Goal: Transaction & Acquisition: Purchase product/service

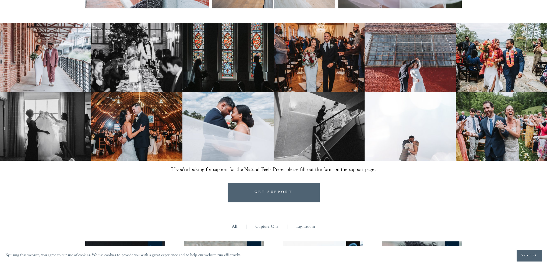
scroll to position [269, 0]
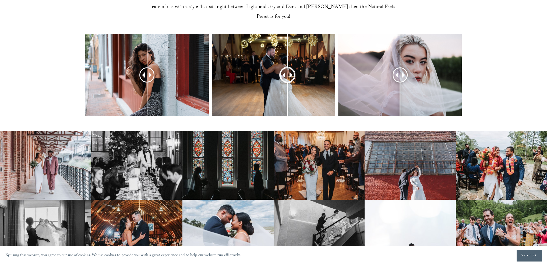
drag, startPoint x: 274, startPoint y: 62, endPoint x: 288, endPoint y: 62, distance: 14.0
click at [288, 68] on div at bounding box center [287, 75] width 15 height 15
drag, startPoint x: 155, startPoint y: 62, endPoint x: 138, endPoint y: 48, distance: 22.0
click at [137, 68] on div at bounding box center [132, 75] width 15 height 15
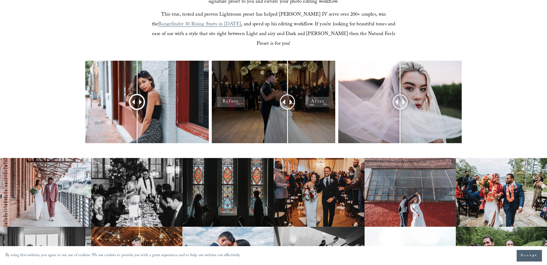
scroll to position [188, 0]
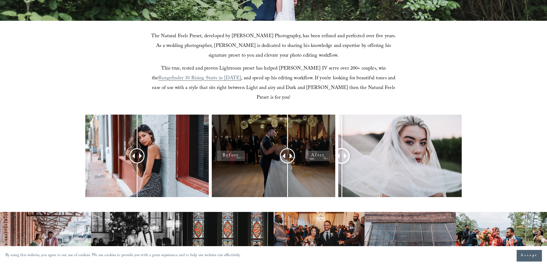
drag, startPoint x: 398, startPoint y: 148, endPoint x: 323, endPoint y: 141, distance: 75.7
click at [335, 150] on div at bounding box center [273, 162] width 547 height 97
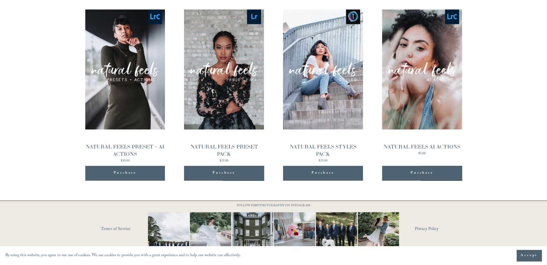
scroll to position [582, 0]
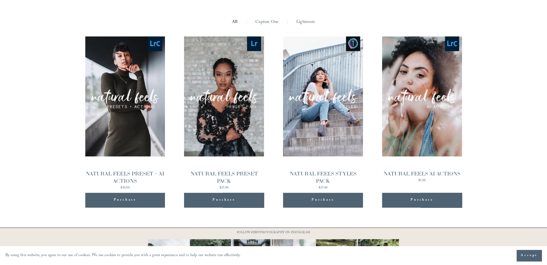
click at [140, 170] on div "NATURAL FEELS PRESET + AI ACTIONS" at bounding box center [125, 177] width 80 height 15
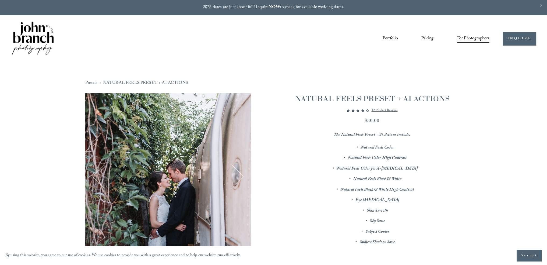
scroll to position [81, 0]
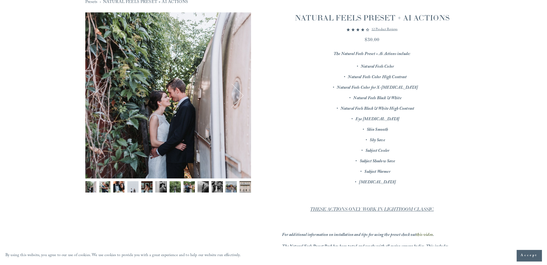
click at [115, 186] on img "Image 3 of 12" at bounding box center [118, 186] width 11 height 11
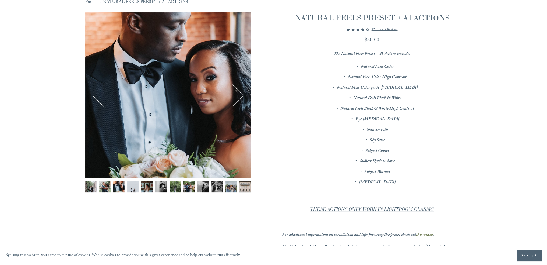
click at [127, 186] on img "Image 4 of 12" at bounding box center [132, 186] width 11 height 11
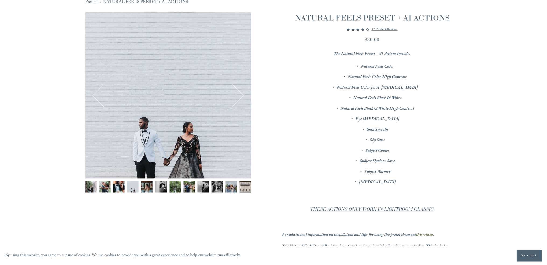
click at [151, 188] on img "Image 5 of 12" at bounding box center [146, 186] width 11 height 11
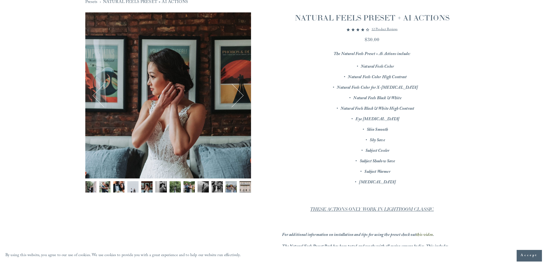
click at [159, 188] on img "Image 6 of 12" at bounding box center [160, 186] width 11 height 11
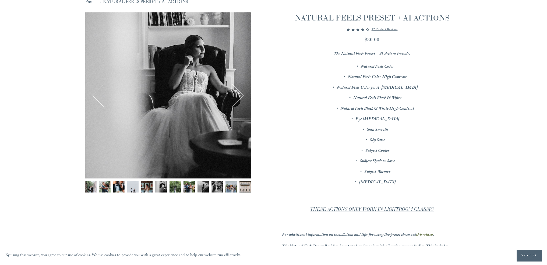
click at [175, 181] on div "6 / 12 Image 1 of 12 Image 2 of 12 Image 3 of 12" at bounding box center [168, 116] width 166 height 209
click at [178, 186] on img "Image 7 of 12" at bounding box center [175, 186] width 11 height 11
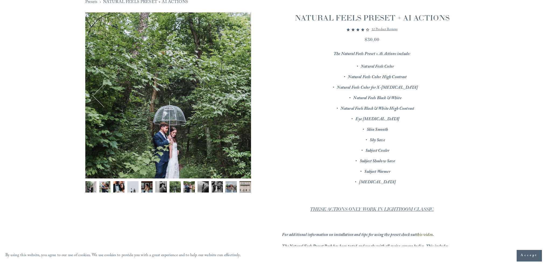
click at [190, 186] on img "Image 8 of 12" at bounding box center [189, 186] width 11 height 11
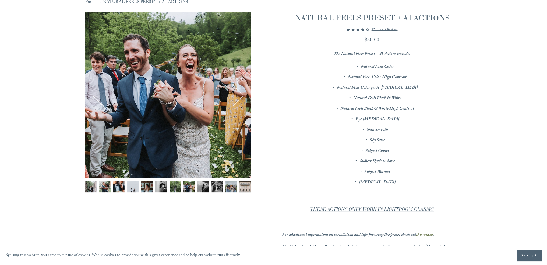
click at [385, 29] on p "12 product reviews" at bounding box center [385, 29] width 26 height 6
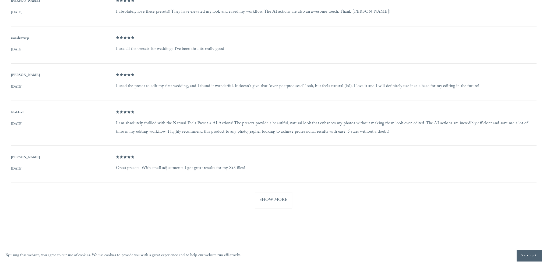
scroll to position [536, 0]
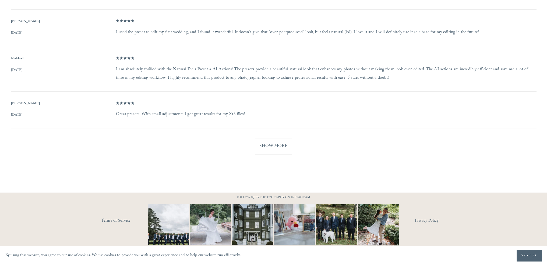
click at [246, 141] on div "Reviewer Name Christopher D Review Date Aug 18, 2025 Star Rating 5.00 out of 5 …" at bounding box center [274, 47] width 526 height 215
click at [262, 140] on button "Show More" at bounding box center [273, 146] width 37 height 16
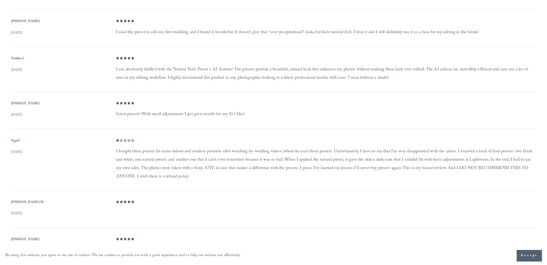
scroll to position [81, 0]
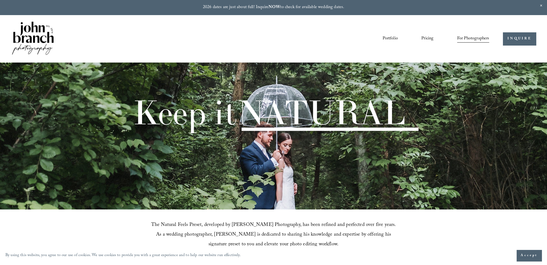
click at [0, 0] on span "Presets" at bounding box center [0, 0] width 0 height 0
